Goal: Transaction & Acquisition: Purchase product/service

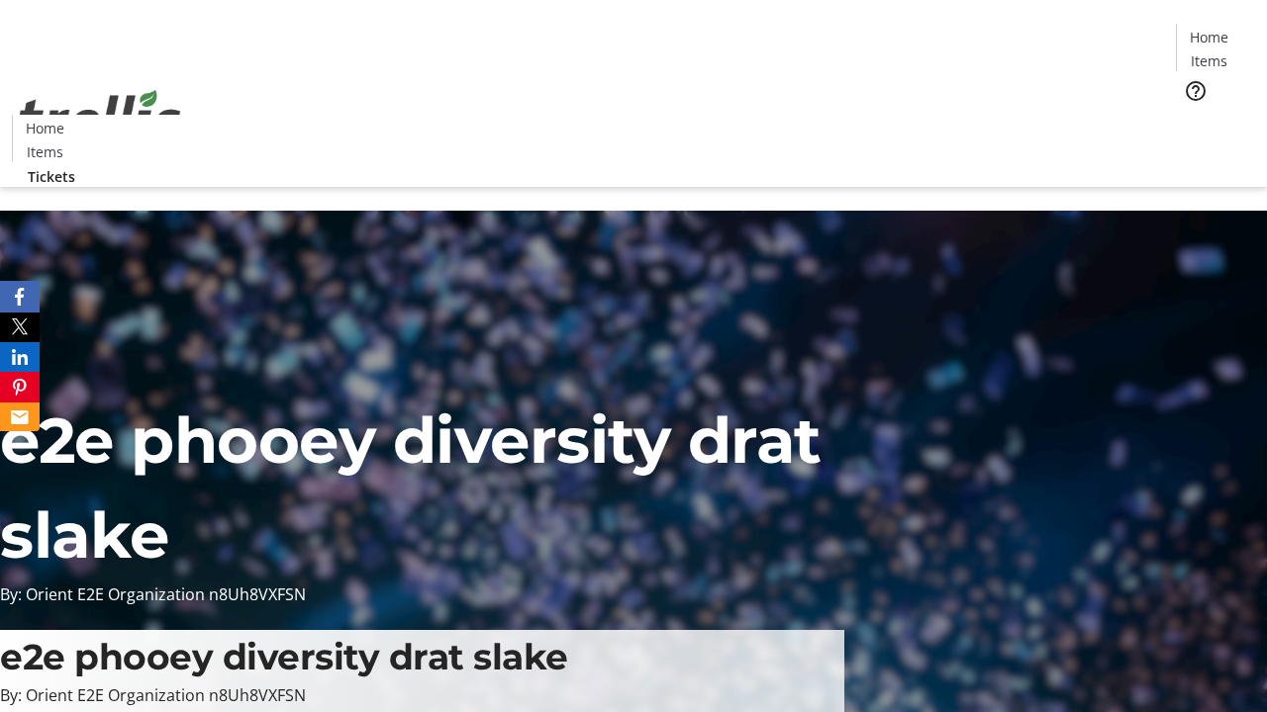
click at [1191, 115] on span "Tickets" at bounding box center [1214, 125] width 47 height 21
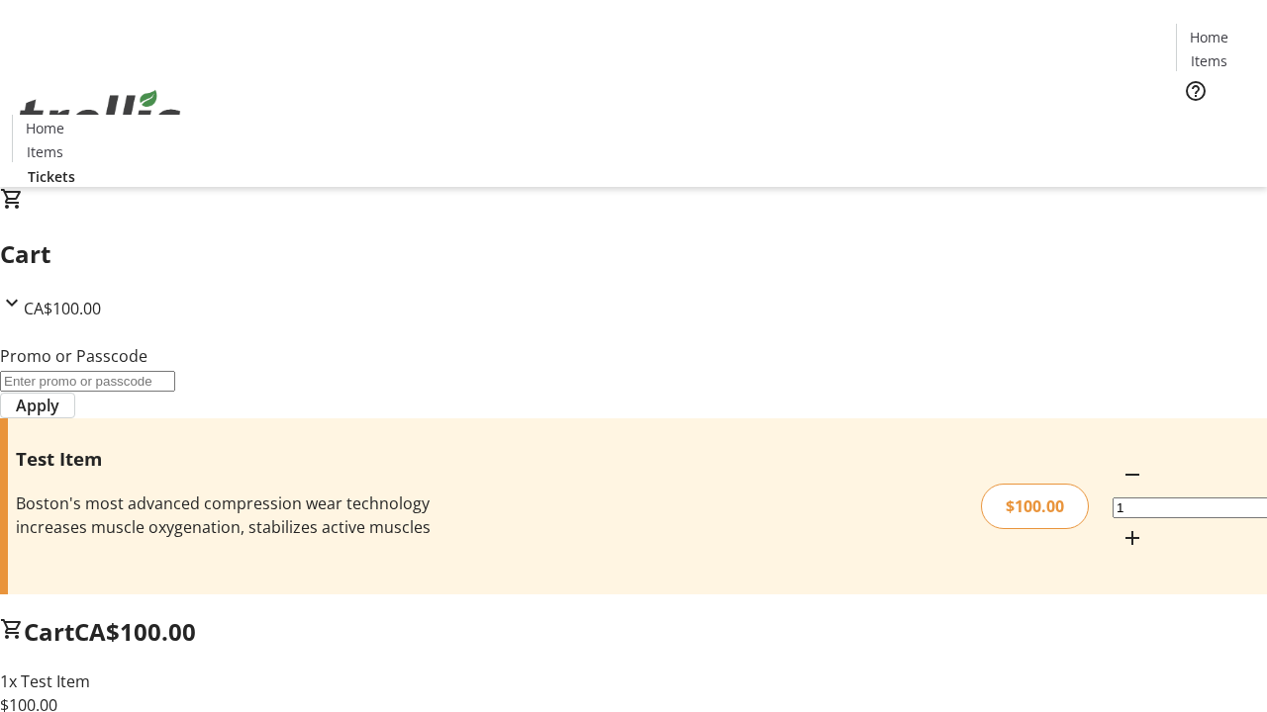
type input "FLAT"
